Goal: Information Seeking & Learning: Find specific fact

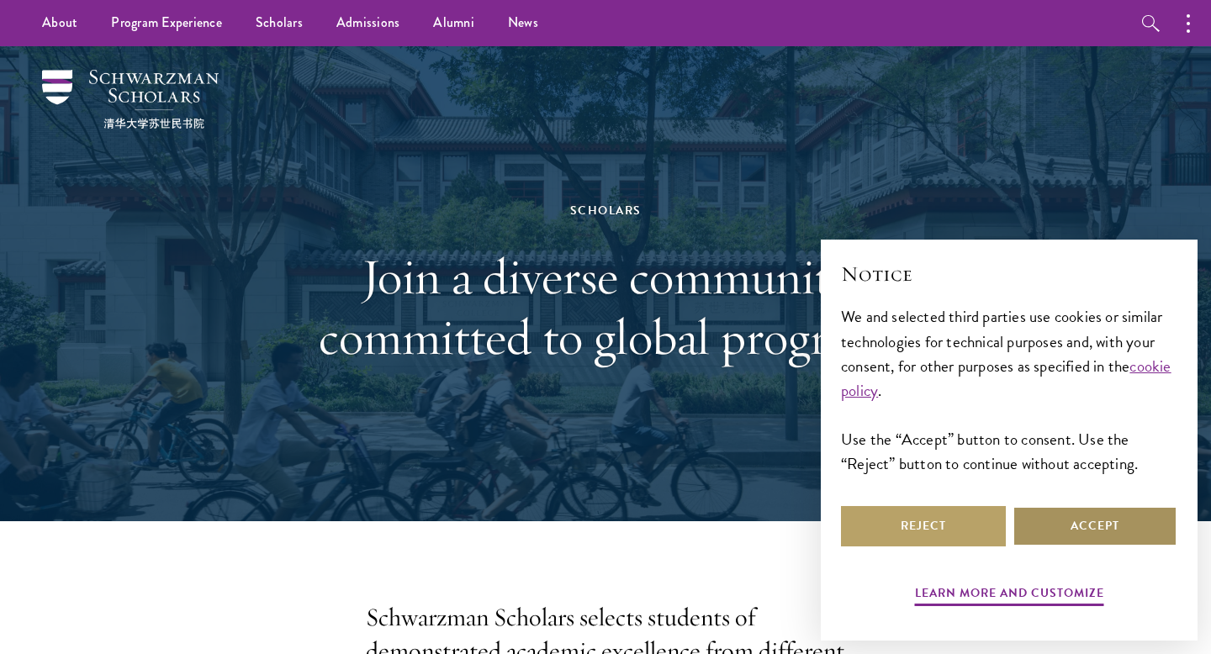
click at [1125, 536] on button "Accept" at bounding box center [1094, 526] width 165 height 40
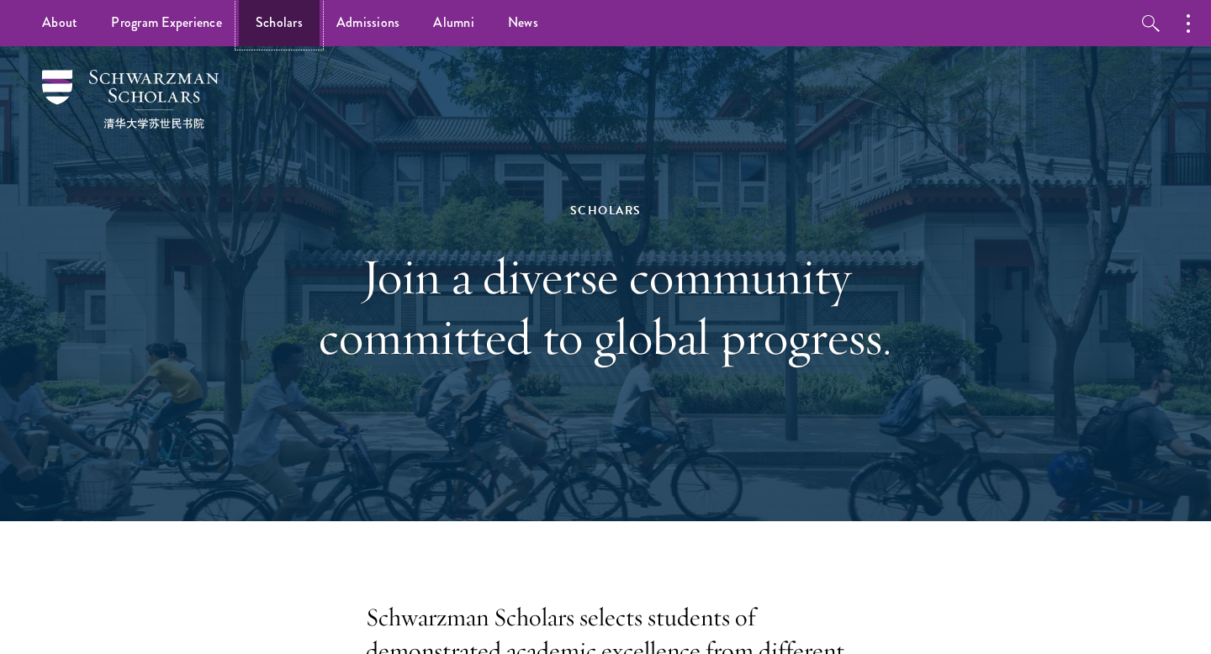
click at [282, 24] on link "Scholars" at bounding box center [279, 23] width 81 height 46
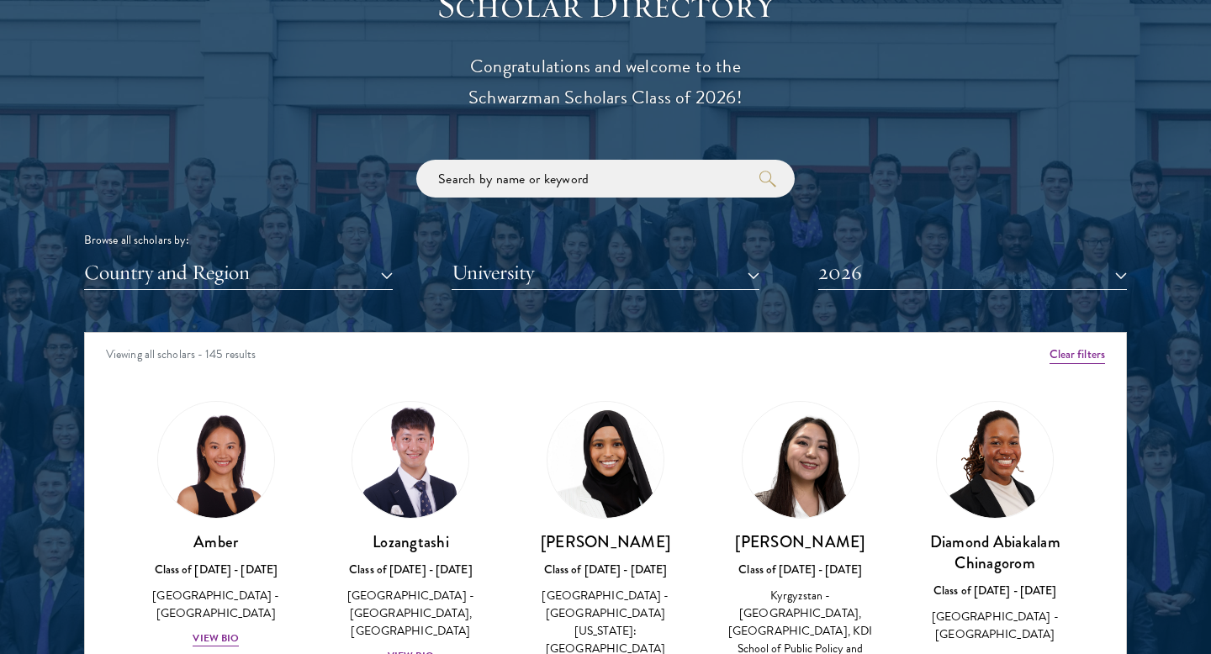
scroll to position [1907, 0]
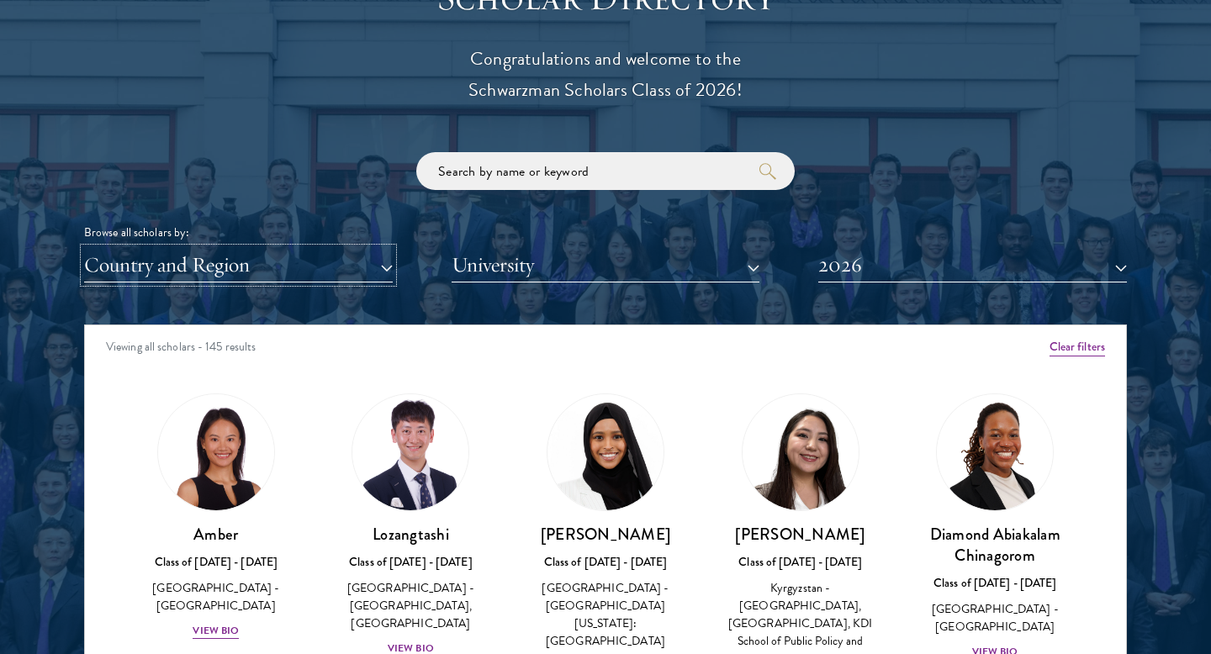
click at [353, 264] on button "Country and Region" at bounding box center [238, 265] width 309 height 34
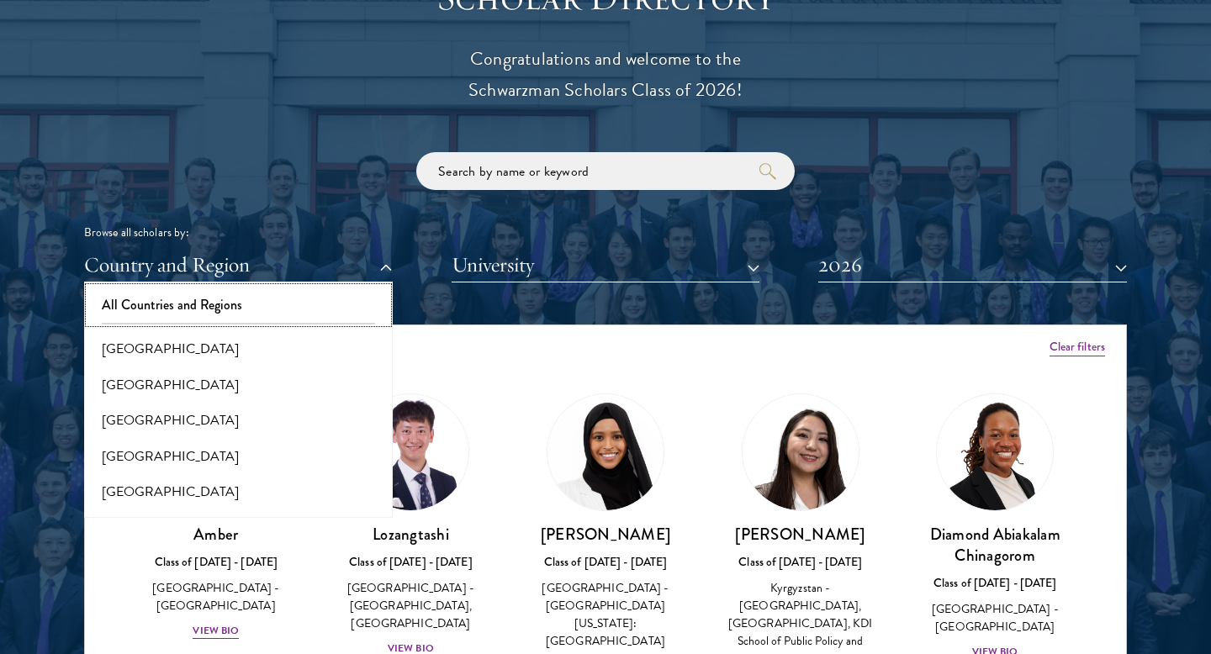
click at [294, 297] on button "All Countries and Regions" at bounding box center [238, 305] width 298 height 35
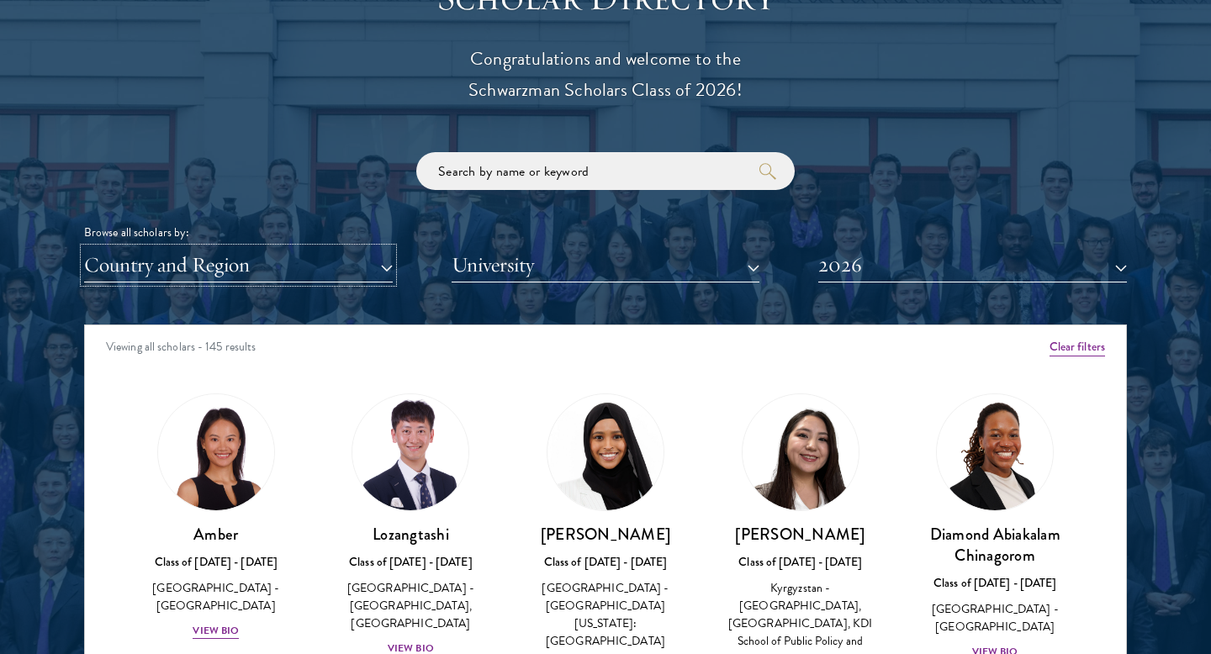
click at [303, 258] on button "Country and Region" at bounding box center [238, 265] width 309 height 34
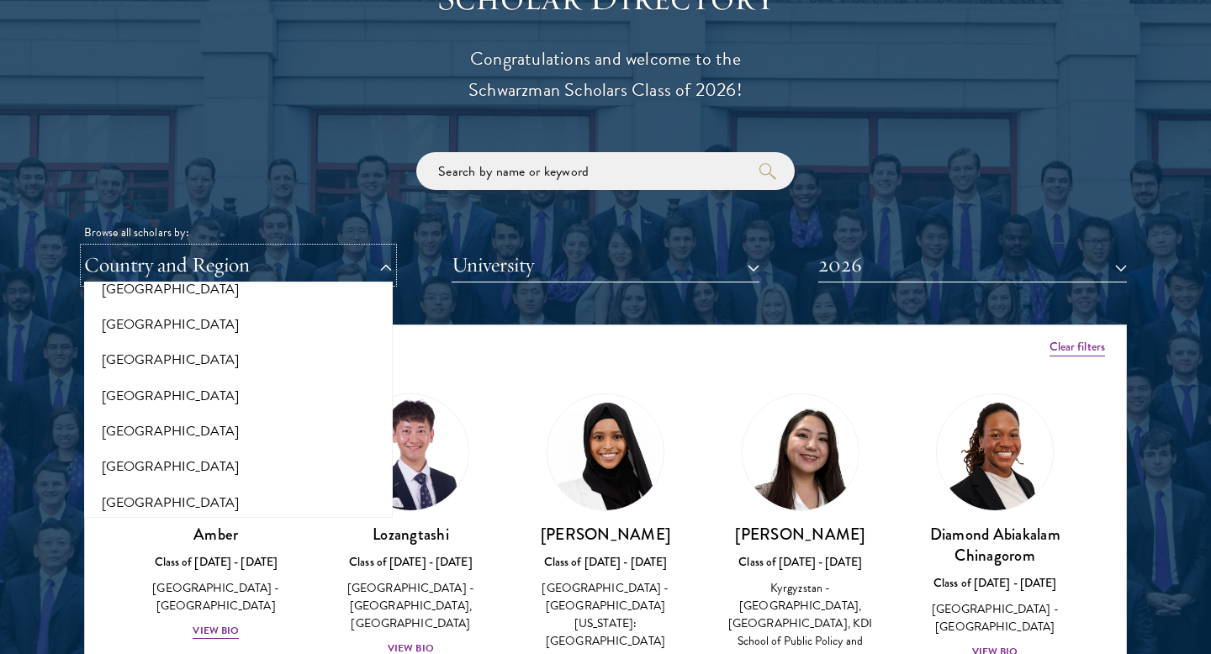
scroll to position [530, 0]
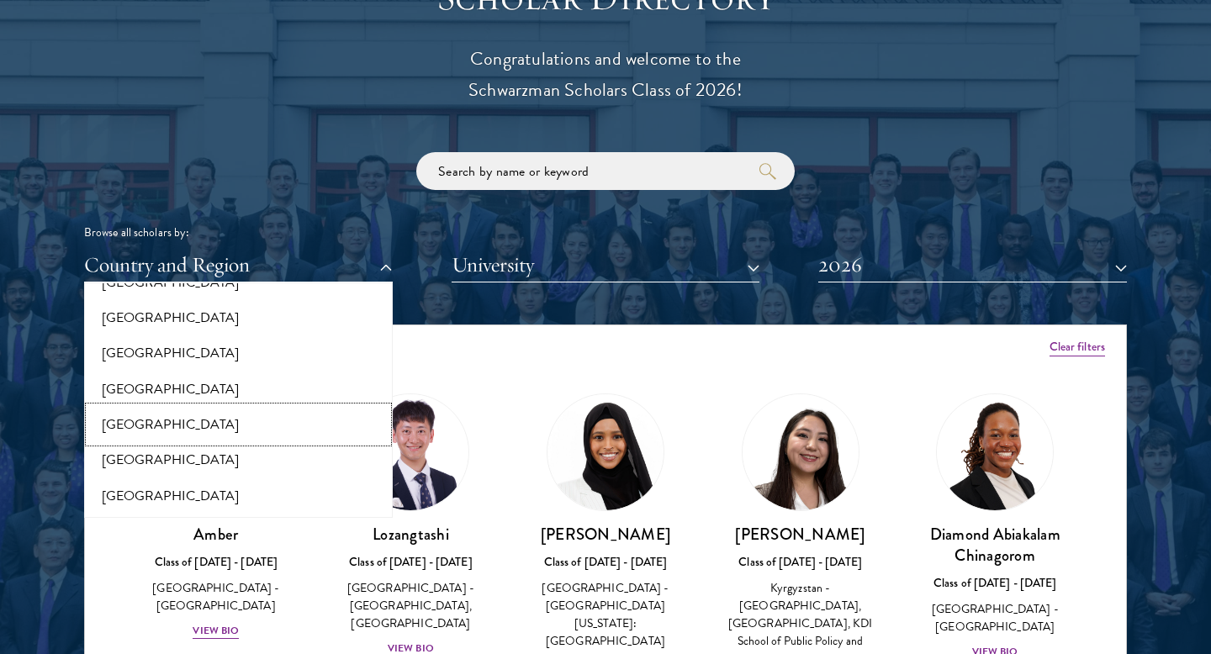
click at [144, 429] on button "[GEOGRAPHIC_DATA]" at bounding box center [238, 424] width 298 height 35
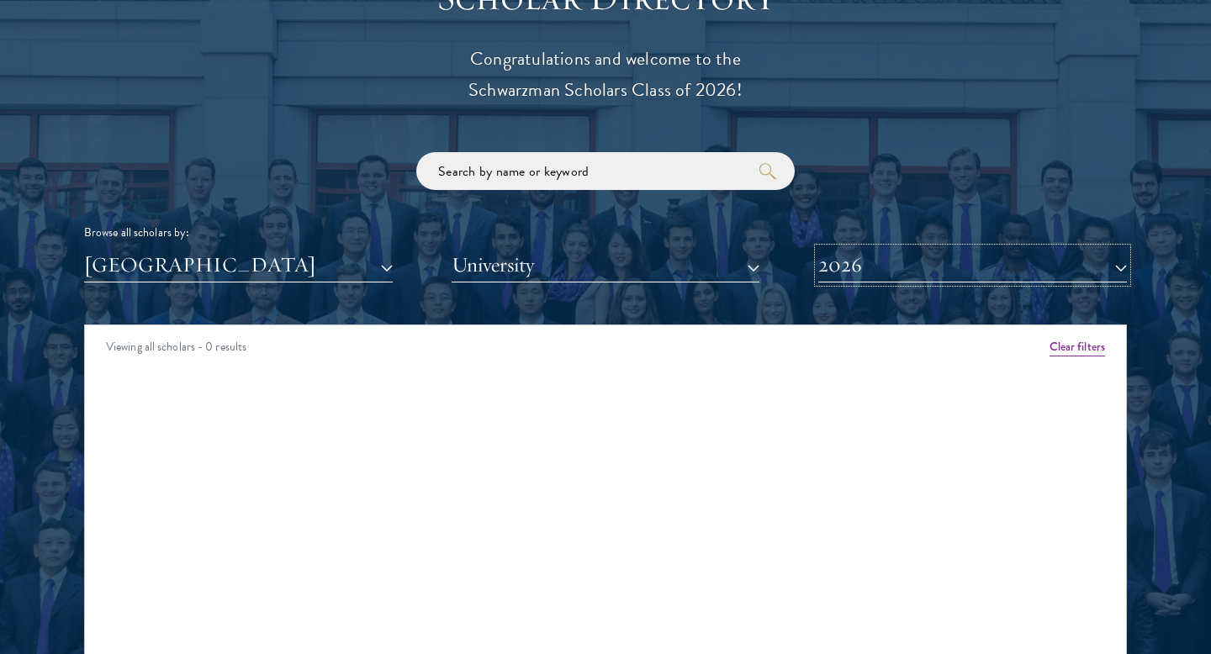
click at [990, 265] on button "2026" at bounding box center [972, 265] width 309 height 34
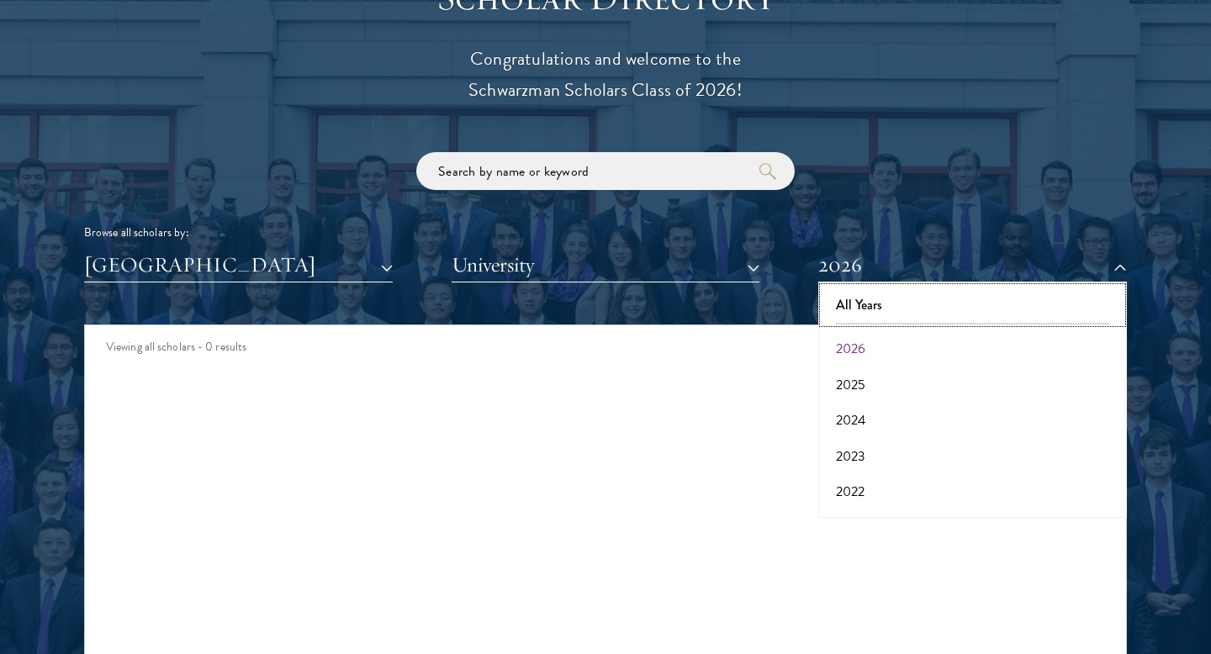
click at [939, 308] on button "All Years" at bounding box center [972, 305] width 298 height 35
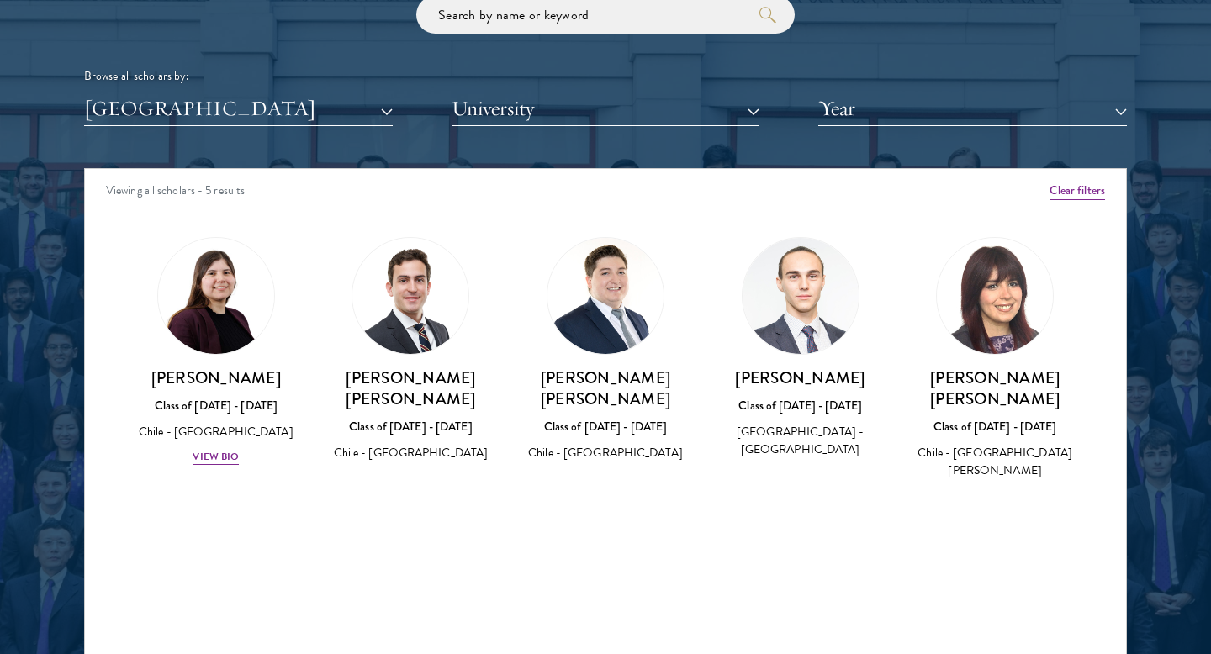
scroll to position [2067, 0]
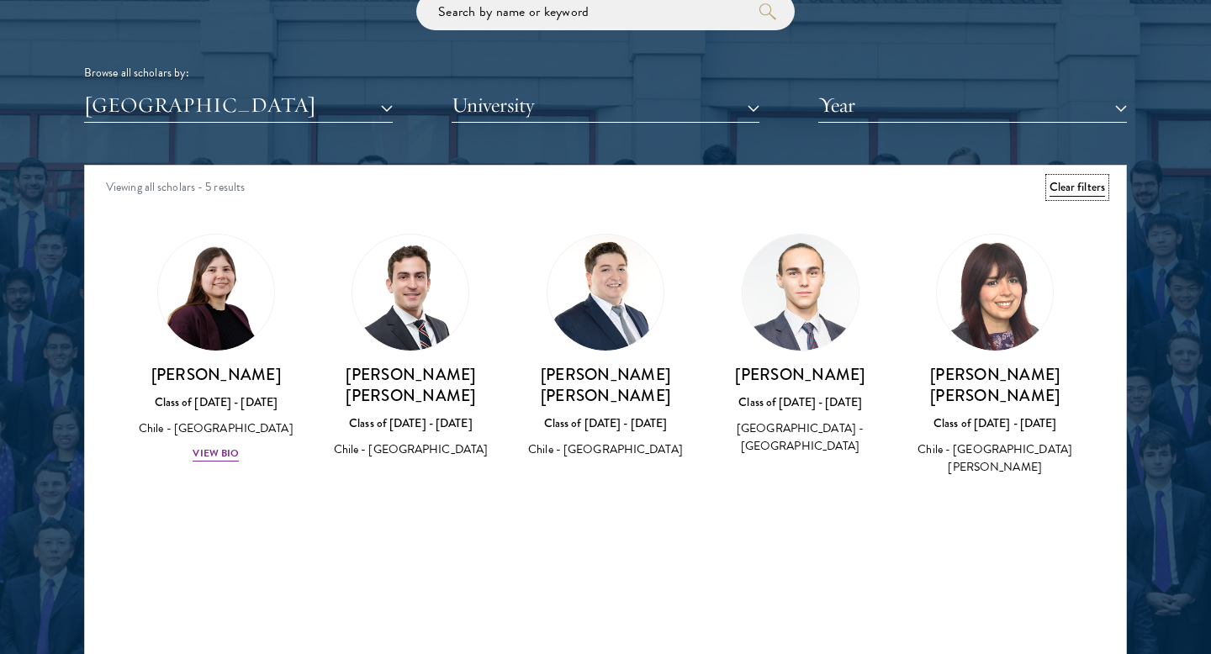
click at [1074, 188] on button "Clear filters" at bounding box center [1076, 187] width 55 height 18
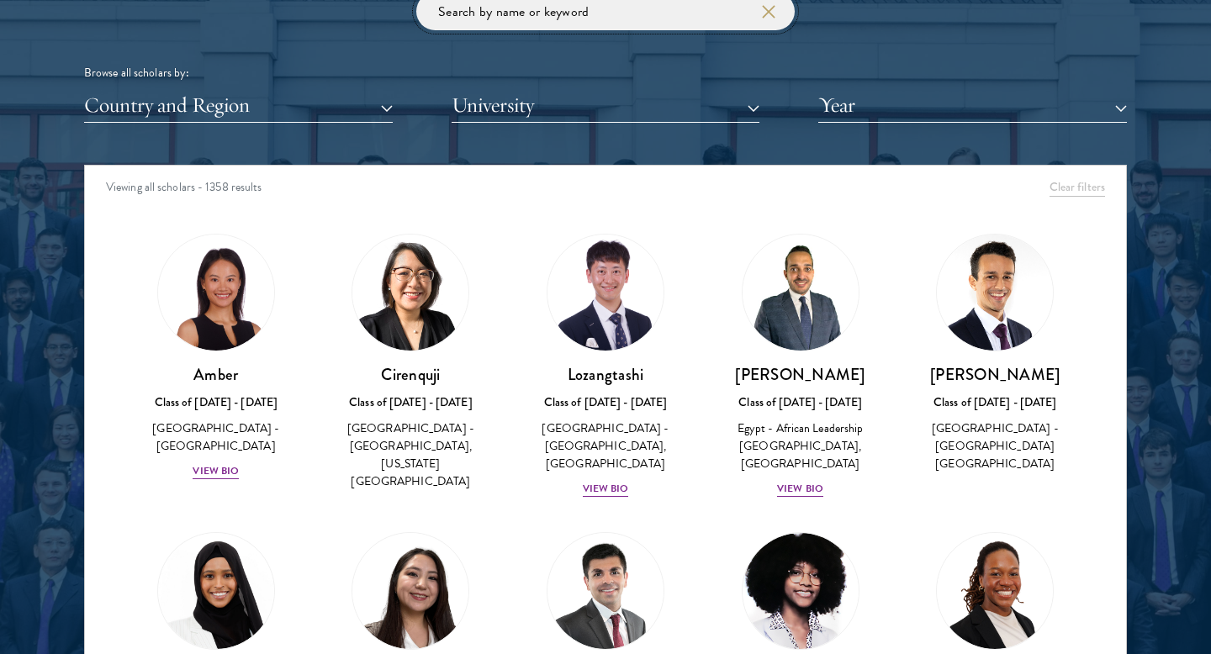
click at [608, 6] on input "search" at bounding box center [605, 11] width 378 height 38
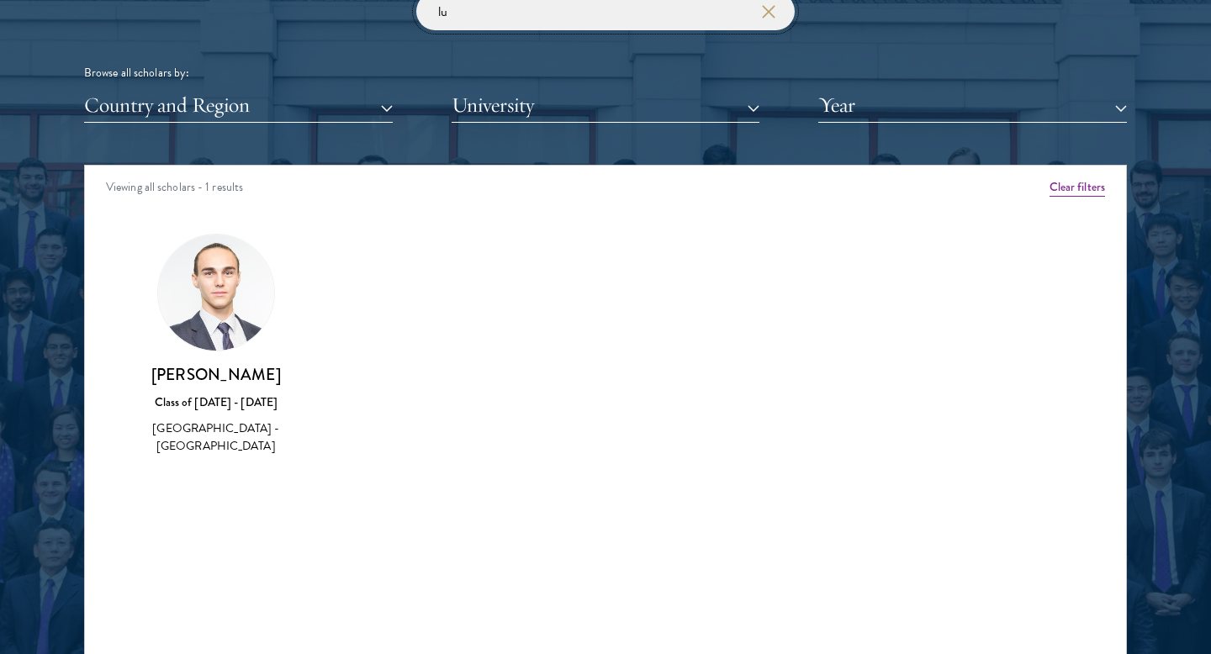
type input "l"
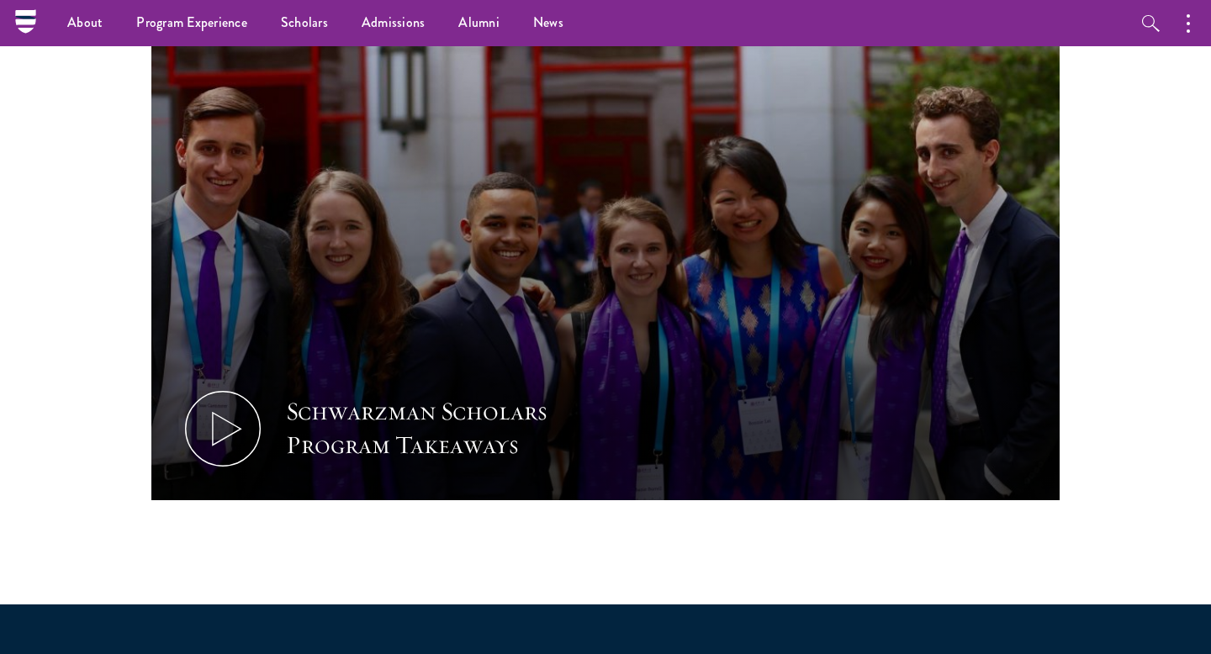
scroll to position [810, 0]
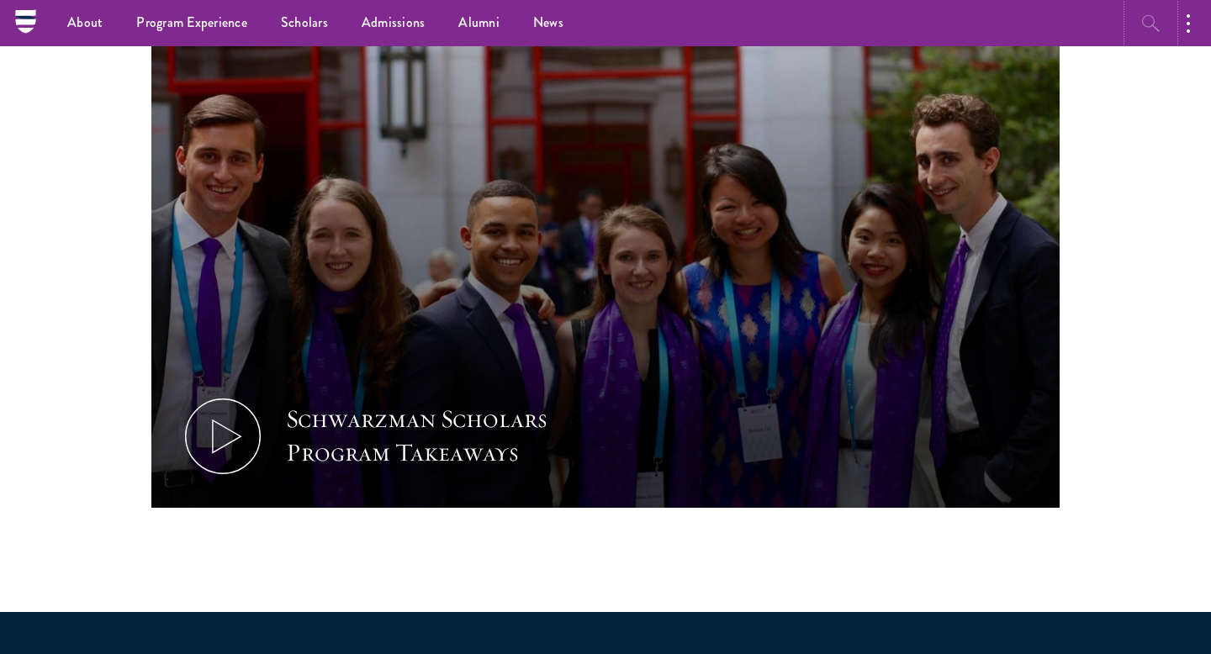
click at [1153, 25] on icon "button" at bounding box center [1151, 23] width 18 height 17
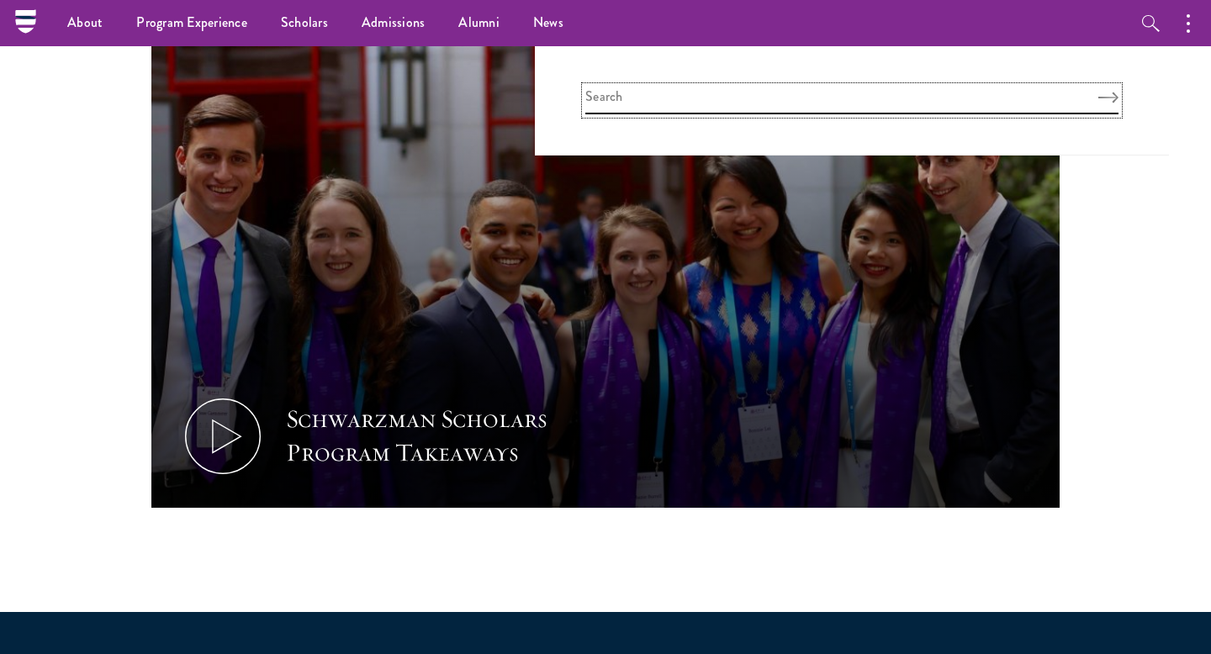
click at [984, 111] on input "search" at bounding box center [851, 101] width 533 height 28
type input "[PERSON_NAME]"
click at [1106, 97] on use "Search" at bounding box center [1116, 97] width 20 height 11
